Goal: Find specific page/section: Find specific page/section

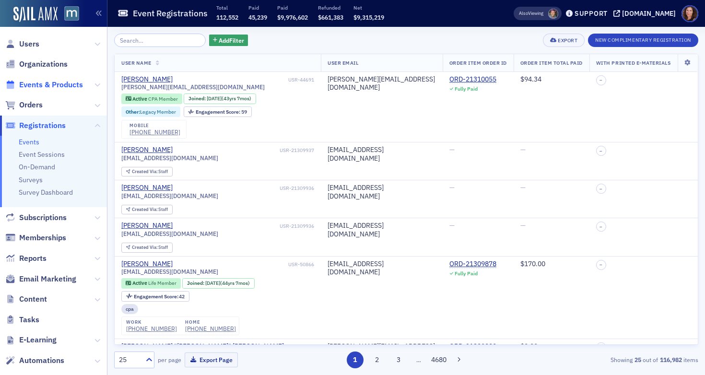
click at [58, 84] on span "Events & Products" at bounding box center [51, 85] width 64 height 11
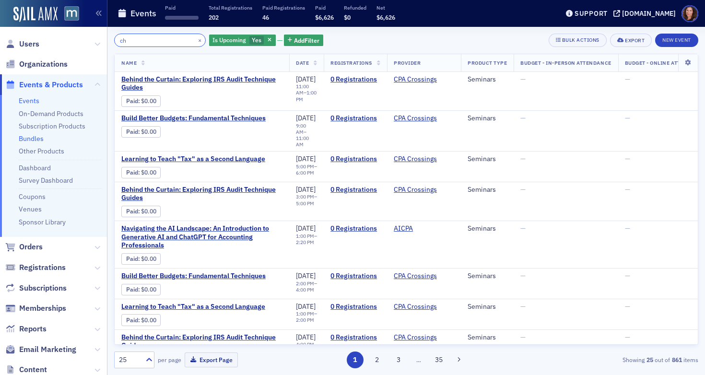
type input "ch"
click at [39, 139] on link "Bundles" at bounding box center [31, 138] width 25 height 9
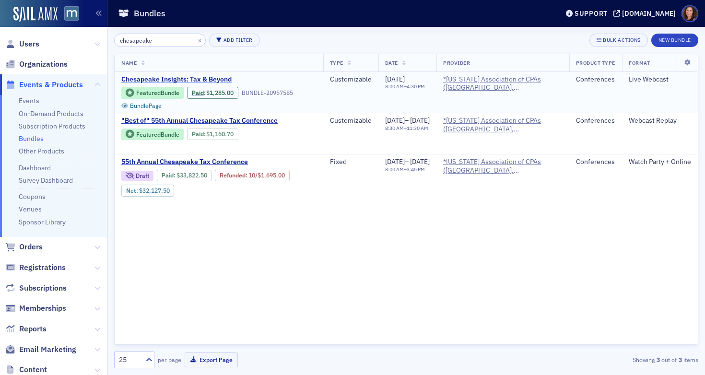
type input "chesapeake"
click at [193, 81] on span "Chesapeake Insights: Tax & Beyond" at bounding box center [201, 79] width 161 height 9
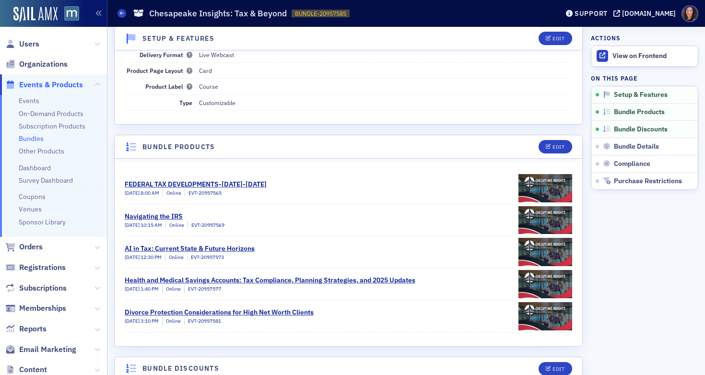
scroll to position [88, 0]
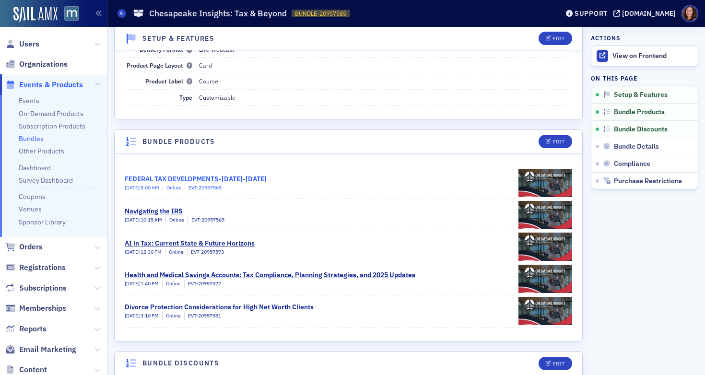
click at [267, 177] on div "FEDERAL TAX DEVELOPMENTS-[DATE]-[DATE]" at bounding box center [196, 179] width 142 height 10
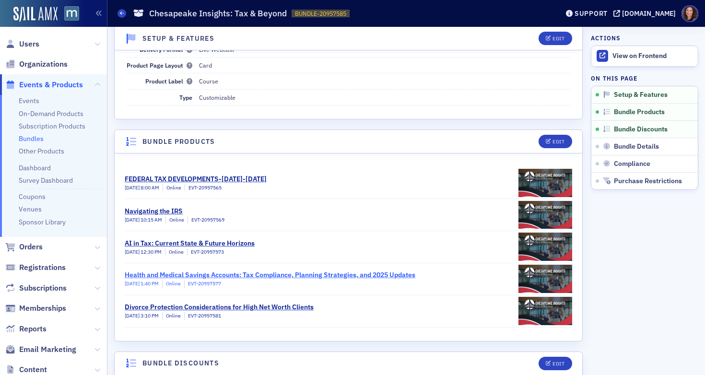
click at [196, 273] on div "Health and Medical Savings Accounts: Tax Compliance, Planning Strategies, and 2…" at bounding box center [270, 275] width 291 height 10
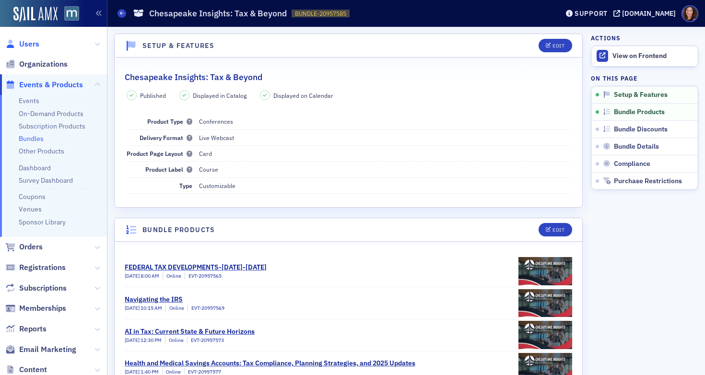
click at [30, 45] on span "Users" at bounding box center [29, 44] width 20 height 11
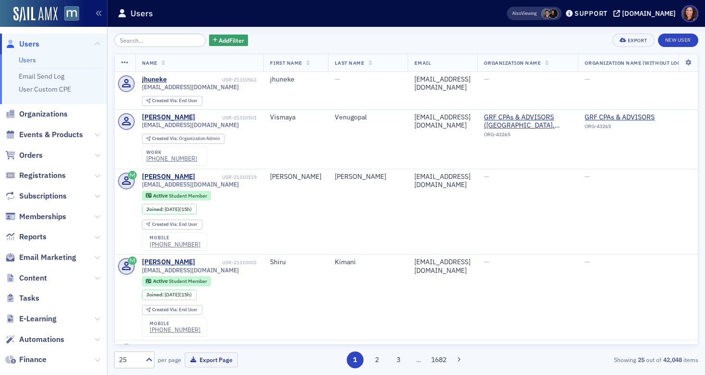
click at [164, 40] on input "search" at bounding box center [160, 40] width 92 height 13
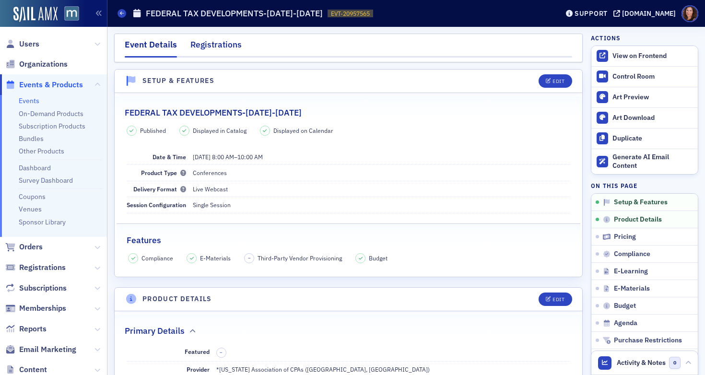
click at [224, 46] on div "Registrations" at bounding box center [215, 47] width 51 height 18
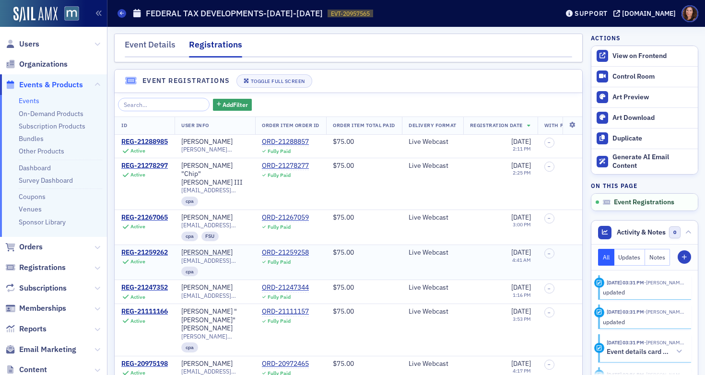
scroll to position [30, 0]
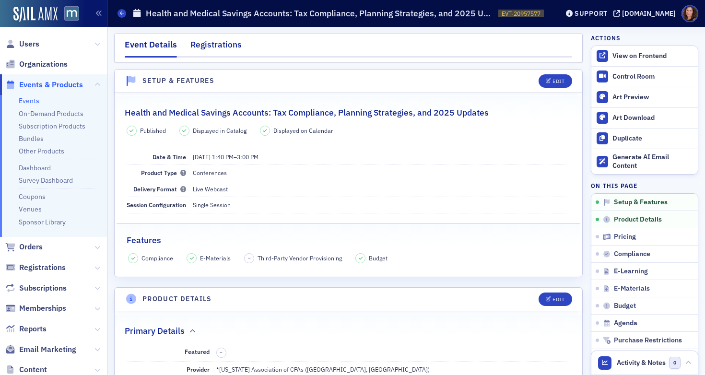
click at [211, 50] on div "Registrations" at bounding box center [215, 47] width 51 height 18
